Goal: Task Accomplishment & Management: Use online tool/utility

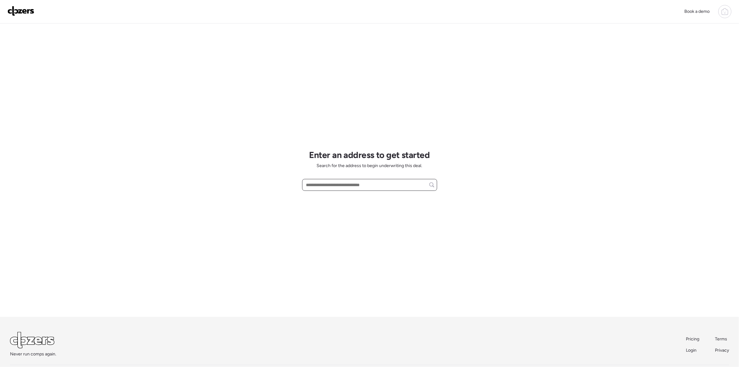
click at [326, 182] on input "text" at bounding box center [369, 184] width 129 height 9
click at [343, 199] on span "[STREET_ADDRESS]" at bounding box center [325, 196] width 41 height 6
type input "**********"
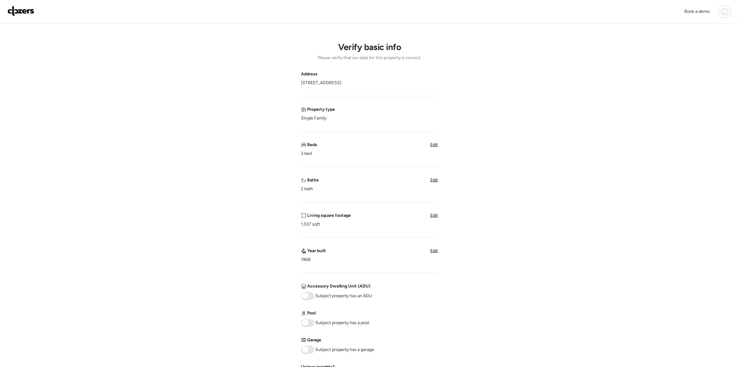
click at [307, 349] on span at bounding box center [305, 349] width 7 height 7
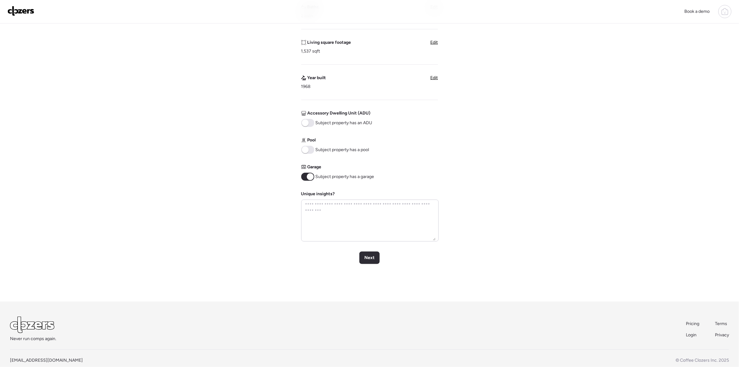
scroll to position [185, 0]
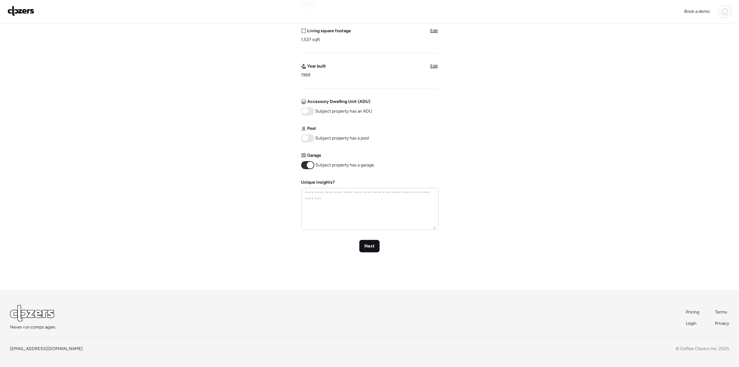
click at [374, 248] on div "Next" at bounding box center [369, 246] width 20 height 13
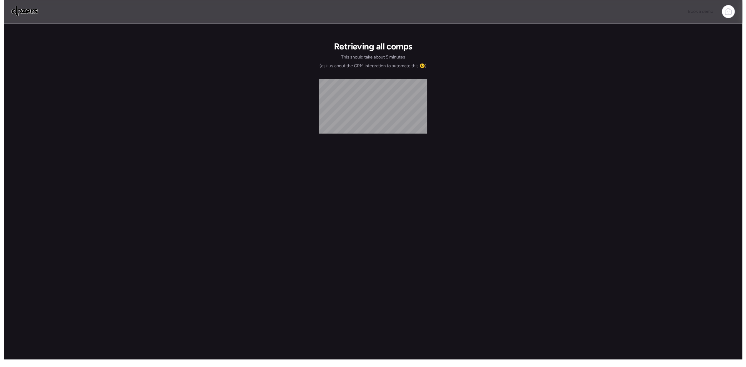
scroll to position [0, 0]
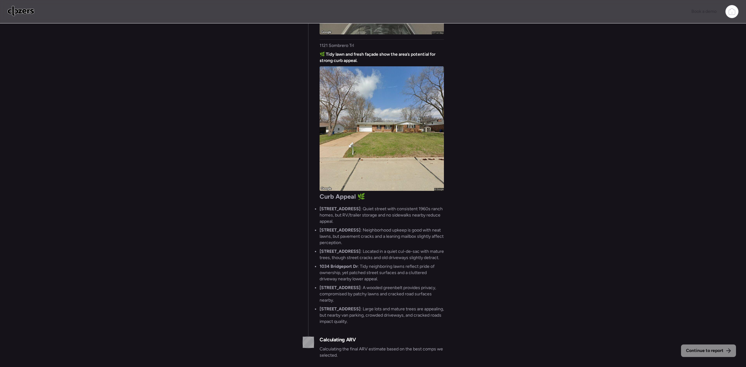
scroll to position [0, 0]
